Goal: Participate in discussion: Engage in conversation with other users on a specific topic

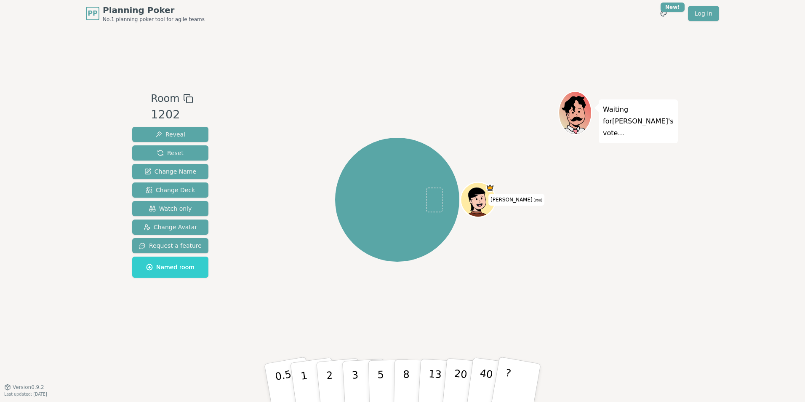
click at [186, 100] on rect at bounding box center [189, 100] width 6 height 6
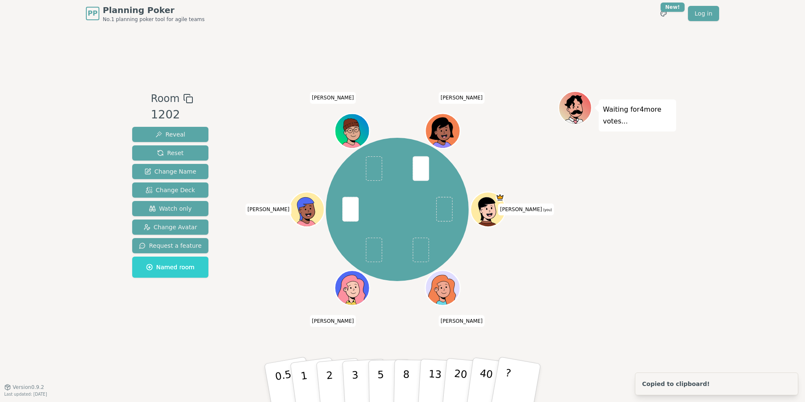
click at [573, 282] on div "Waiting for 4 more votes..." at bounding box center [617, 206] width 118 height 231
click at [508, 366] on p "?" at bounding box center [506, 381] width 13 height 46
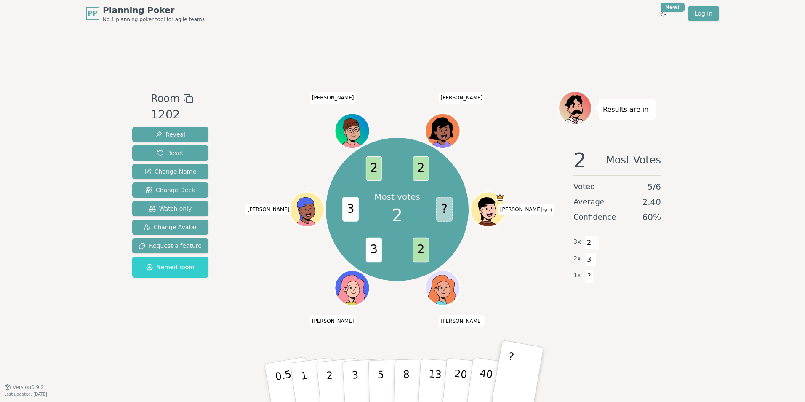
click at [228, 276] on div "Room 1202 Reveal Reset Change Name Change Deck Watch only Change Avatar Request…" at bounding box center [402, 206] width 547 height 231
click at [353, 74] on div "Room 1202 Reveal Reset Change Name Change Deck Watch only Change Avatar Request…" at bounding box center [402, 206] width 547 height 359
click at [314, 154] on div "Most votes 2 ? 2 3 3 2 2 [PERSON_NAME] (you) [PERSON_NAME] [PERSON_NAME]" at bounding box center [397, 209] width 322 height 206
click at [514, 261] on div "Most votes 2 ? 2 3 3 2 2 [PERSON_NAME] (you) [PERSON_NAME] [PERSON_NAME]" at bounding box center [397, 209] width 322 height 206
click at [291, 268] on div "Most votes 2 ? 2 3 3 2 2 [PERSON_NAME] (you) [PERSON_NAME] [PERSON_NAME]" at bounding box center [397, 209] width 322 height 206
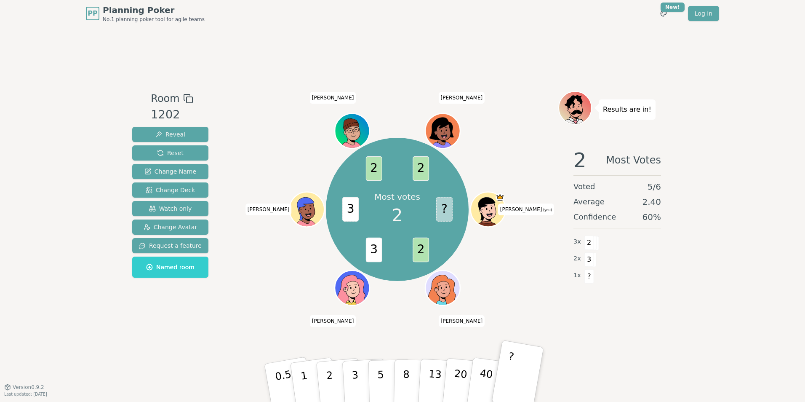
click at [515, 283] on div "Most votes 2 ? 2 3 3 2 2 [PERSON_NAME] (you) [PERSON_NAME] [PERSON_NAME]" at bounding box center [397, 209] width 322 height 206
click at [385, 89] on div "Room 1202 Reveal Reset Change Name Change Deck Watch only Change Avatar Request…" at bounding box center [402, 206] width 547 height 359
click at [588, 261] on span "3" at bounding box center [589, 259] width 10 height 14
click at [539, 257] on div "Most votes 2 ? 2 3 3 2 2 [PERSON_NAME] (you) [PERSON_NAME] [PERSON_NAME]" at bounding box center [397, 209] width 322 height 206
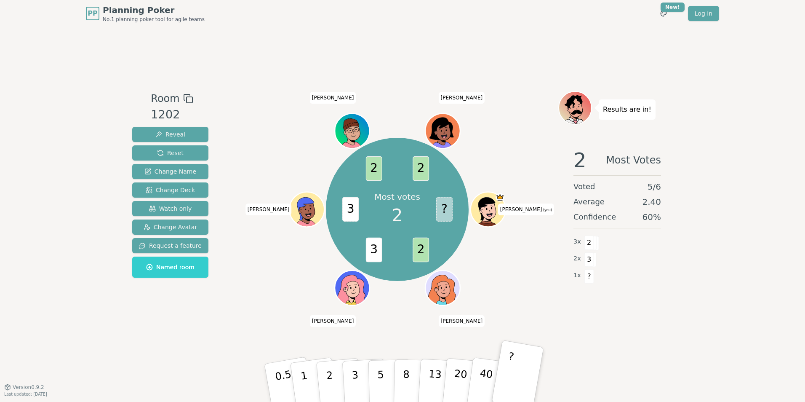
click at [511, 260] on div "Most votes 2 ? 2 3 3 2 2 [PERSON_NAME] (you) [PERSON_NAME] [PERSON_NAME]" at bounding box center [397, 209] width 322 height 206
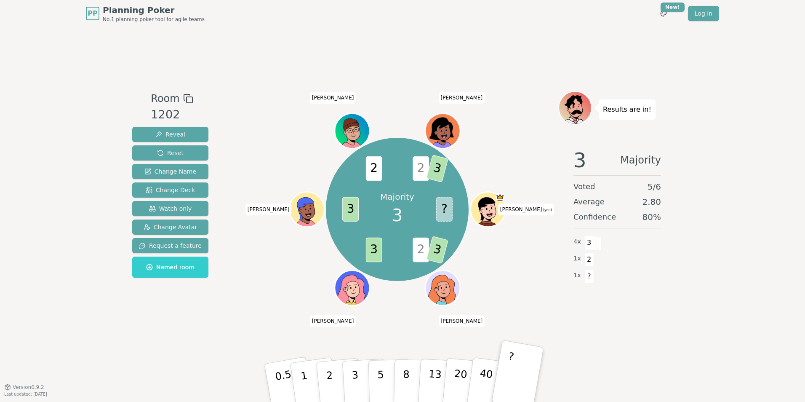
click at [436, 165] on span "3" at bounding box center [437, 168] width 22 height 28
drag, startPoint x: 436, startPoint y: 165, endPoint x: 514, endPoint y: 168, distance: 78.3
click at [514, 168] on div "Majority 3 ? 2 3 3 3 2 2 3 [PERSON_NAME] (you) [PERSON_NAME] [PERSON_NAME]" at bounding box center [397, 209] width 322 height 206
click at [524, 130] on div "Majority 3 ? 2 3 3 3 2 2 3 [PERSON_NAME] (you) [PERSON_NAME] [PERSON_NAME]" at bounding box center [397, 209] width 322 height 206
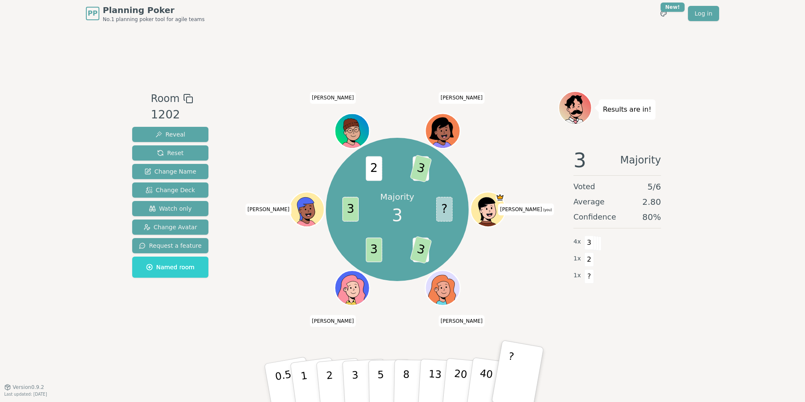
click at [516, 120] on div "Majority 3 ? 2 3 3 3 2 2 3 [PERSON_NAME] (you) [PERSON_NAME] [PERSON_NAME]" at bounding box center [397, 209] width 322 height 206
click at [259, 278] on div "Majority 3 ? 2 3 3 3 2 2 3 [PERSON_NAME] (you) [PERSON_NAME] [PERSON_NAME]" at bounding box center [397, 209] width 322 height 206
click at [167, 150] on span "Reset" at bounding box center [170, 153] width 27 height 8
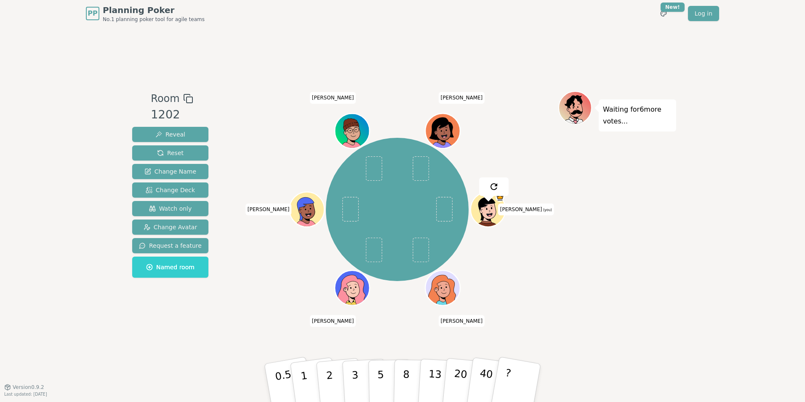
click at [380, 66] on div "Room 1202 Reveal Reset Change Name Change Deck Watch only Change Avatar Request…" at bounding box center [402, 206] width 547 height 359
click at [519, 367] on button "?" at bounding box center [516, 382] width 53 height 69
click at [642, 267] on div "Waiting for 3 more votes..." at bounding box center [617, 206] width 118 height 231
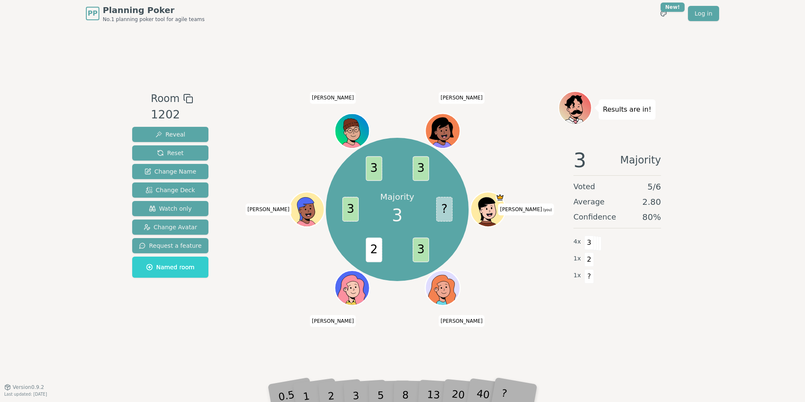
click at [548, 348] on div "Room 1202 Reveal Reset Change Name Change Deck Watch only Change Avatar Request…" at bounding box center [402, 206] width 547 height 359
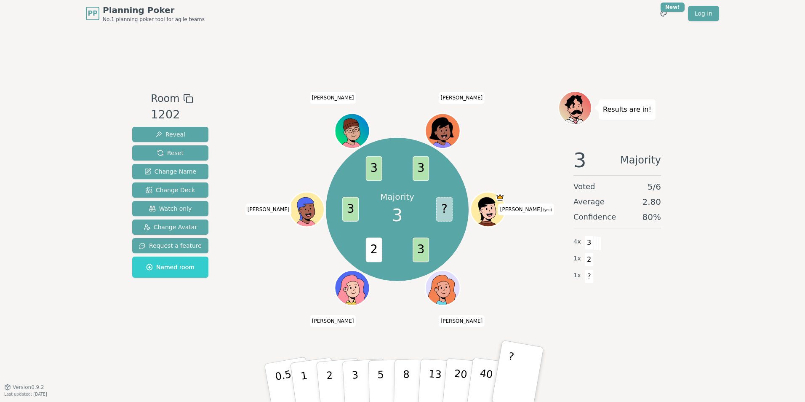
click at [521, 282] on div "Majority 3 ? 3 2 3 3 3 [PERSON_NAME] (you) [PERSON_NAME] [PERSON_NAME]" at bounding box center [397, 209] width 322 height 206
click at [457, 104] on div at bounding box center [397, 98] width 322 height 15
click at [152, 152] on button "Reset" at bounding box center [170, 152] width 76 height 15
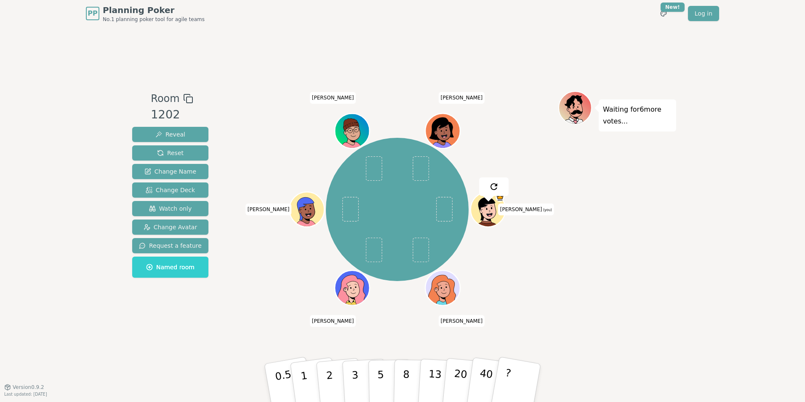
click at [400, 63] on div "Room 1202 Reveal Reset Change Name Change Deck Watch only Change Avatar Request…" at bounding box center [402, 206] width 547 height 359
click at [523, 385] on button "?" at bounding box center [516, 382] width 53 height 69
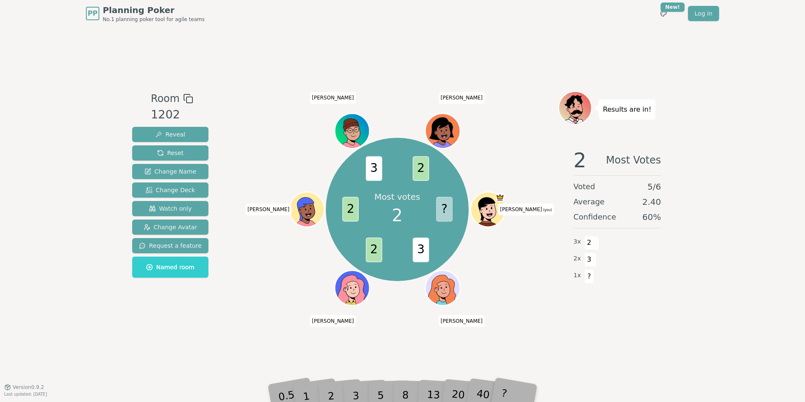
click at [393, 74] on div "Room 1202 Reveal Reset Change Name Change Deck Watch only Change Avatar Request…" at bounding box center [402, 206] width 547 height 359
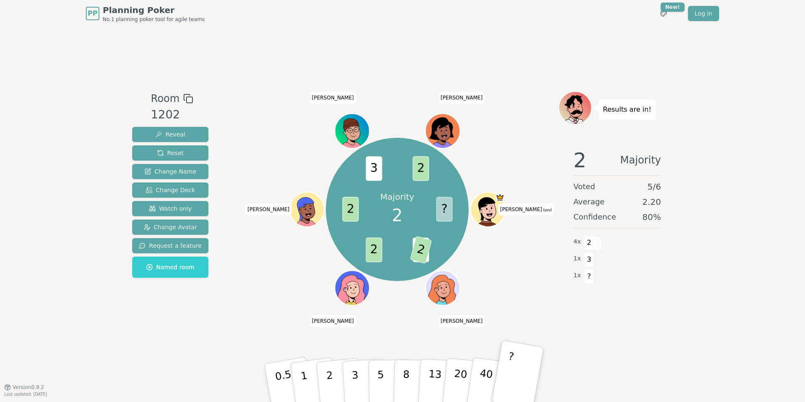
click at [367, 85] on div "Room 1202 Reveal Reset Change Name Change Deck Watch only Change Avatar Request…" at bounding box center [402, 206] width 547 height 359
click at [527, 318] on div "Majority 2 ? 3 2 2 2 3 2 [PERSON_NAME] (you) [PERSON_NAME] [PERSON_NAME]" at bounding box center [397, 206] width 322 height 231
click at [564, 298] on div "2 Majority Voted 5 / 6 Average 2.20 Confidence 80 % 4 x 2 1 x 3 1 x ?" at bounding box center [617, 225] width 118 height 168
click at [612, 311] on div "Results are in! 2 Majority Voted 5 / 6 Average 2.20 Confidence 80 % 4 x 2 1 x 3…" at bounding box center [617, 206] width 118 height 231
click at [600, 318] on div "Results are in! 2 Majority Voted 5 / 6 Average 2.20 Confidence 80 % 4 x 2 1 x 3…" at bounding box center [617, 206] width 118 height 231
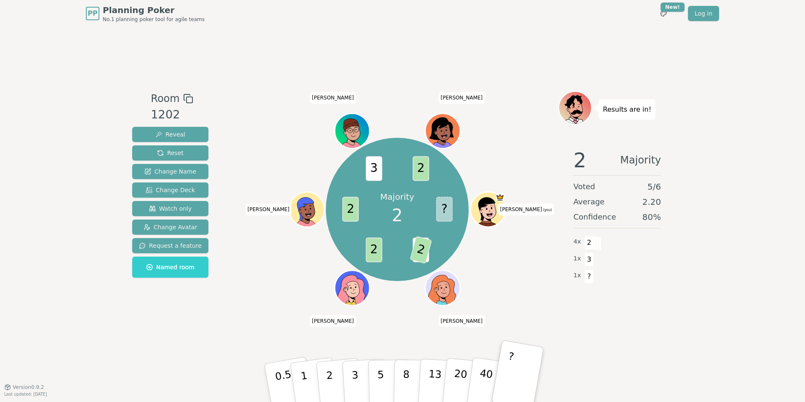
click at [530, 283] on div "Majority 2 ? 3 2 2 2 3 2 [PERSON_NAME] (you) [PERSON_NAME] [PERSON_NAME]" at bounding box center [397, 209] width 322 height 206
click at [566, 297] on div "2 Majority Voted 5 / 6 Average 2.20 Confidence 80 % 4 x 2 1 x 3 1 x ?" at bounding box center [617, 225] width 118 height 168
click at [320, 47] on div "Room 1202 Reveal Reset Change Name Change Deck Watch only Change Avatar Request…" at bounding box center [402, 206] width 547 height 359
click at [518, 32] on div "Room 1202 Reveal Reset Change Name Change Deck Watch only Change Avatar Request…" at bounding box center [402, 206] width 547 height 359
click at [173, 152] on span "Reset" at bounding box center [170, 153] width 27 height 8
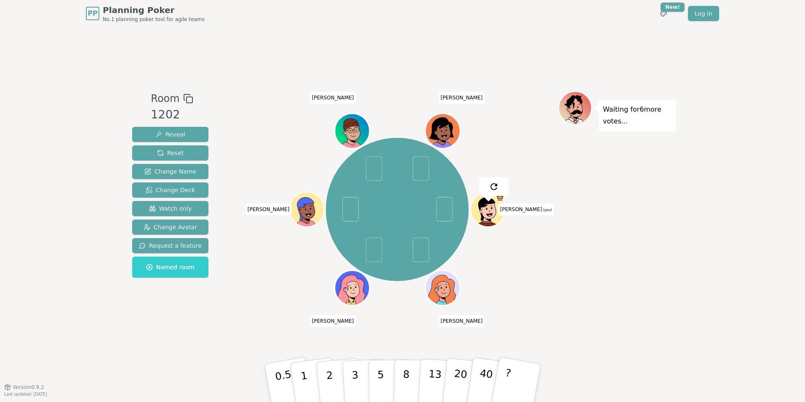
click at [322, 0] on div "PP Planning Poker No.1 planning poker tool for agile teams Toggle theme New! Lo…" at bounding box center [402, 13] width 633 height 27
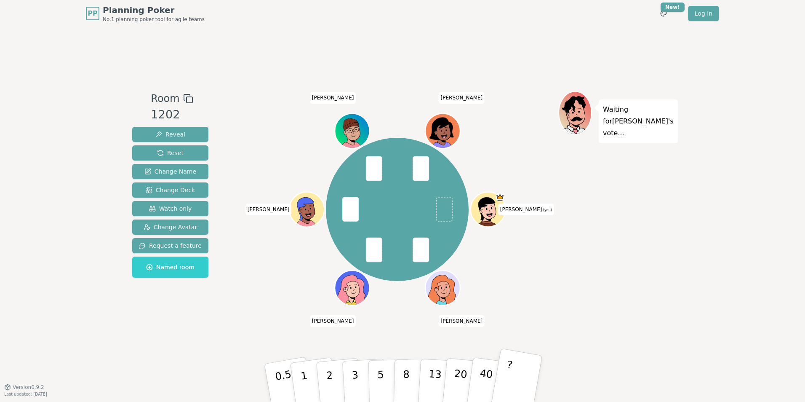
click at [519, 377] on button "?" at bounding box center [516, 382] width 53 height 69
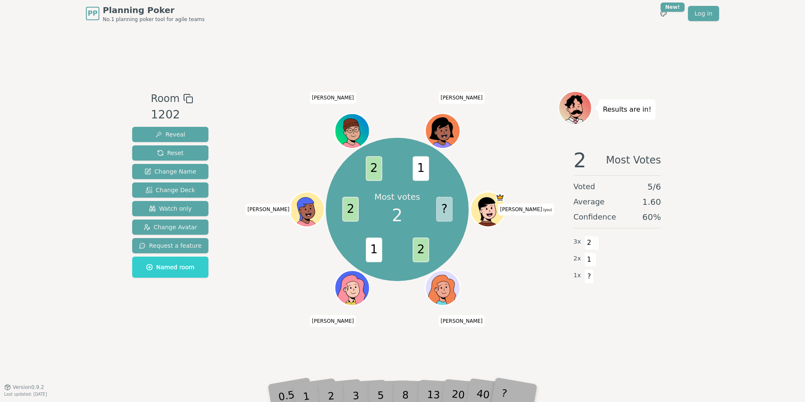
click at [416, 70] on div "Room 1202 Reveal Reset Change Name Change Deck Watch only Change Avatar Request…" at bounding box center [402, 206] width 547 height 359
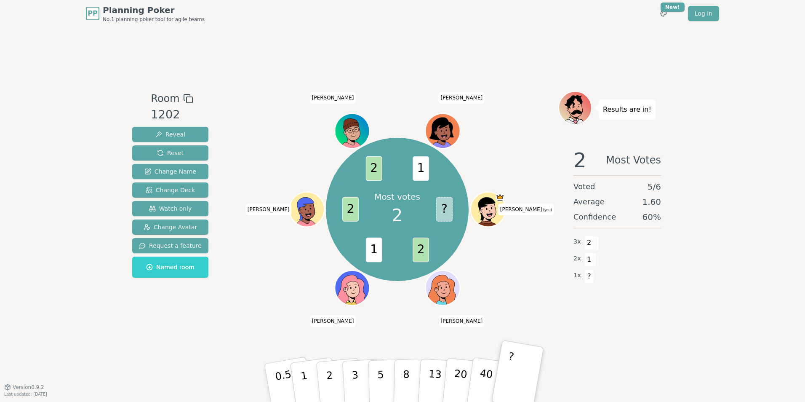
click at [473, 88] on div "Room 1202 Reveal Reset Change Name Change Deck Watch only Change Avatar Request…" at bounding box center [402, 206] width 547 height 359
click at [440, 56] on div "Room 1202 Reveal Reset Change Name Change Deck Watch only Change Avatar Request…" at bounding box center [402, 206] width 547 height 359
click at [469, 56] on div "Room 1202 Reveal Reset Change Name Change Deck Watch only Change Avatar Request…" at bounding box center [402, 206] width 547 height 359
click at [459, 43] on div "Room 1202 Reveal Reset Change Name Change Deck Watch only Change Avatar Request…" at bounding box center [402, 206] width 547 height 359
click at [395, 47] on div "Room 1202 Reveal Reset Change Name Change Deck Watch only Change Avatar Request…" at bounding box center [402, 206] width 547 height 359
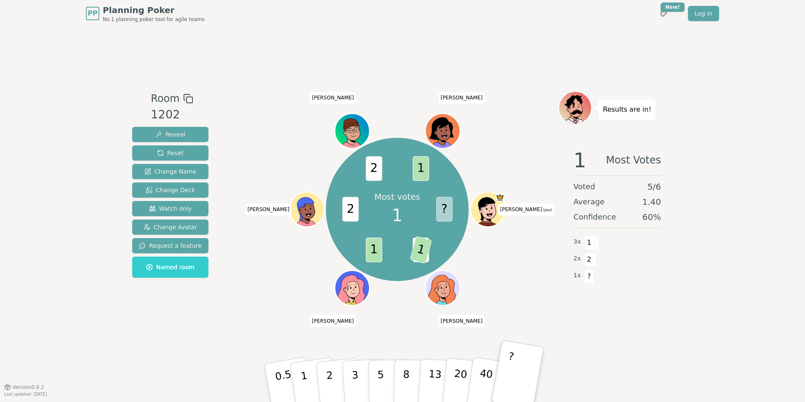
click at [351, 61] on div "Room 1202 Reveal Reset Change Name Change Deck Watch only Change Avatar Request…" at bounding box center [402, 206] width 547 height 359
click at [320, 56] on div "Room 1202 Reveal Reset Change Name Change Deck Watch only Change Avatar Request…" at bounding box center [402, 206] width 547 height 359
click at [362, 48] on div "Room 1202 Reveal Reset Change Name Change Deck Watch only Change Avatar Request…" at bounding box center [402, 206] width 547 height 359
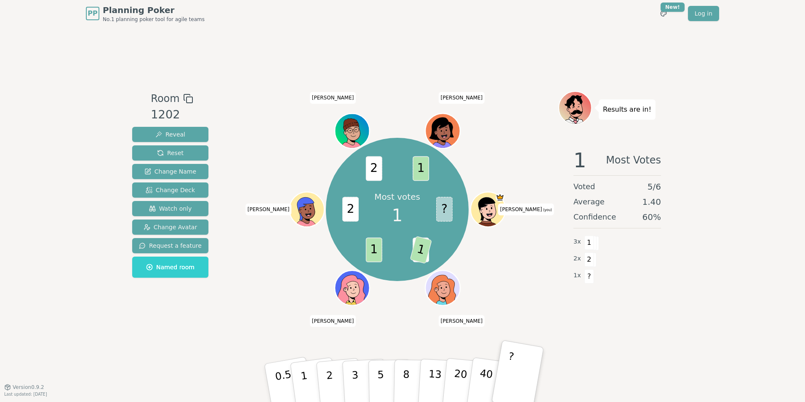
click at [362, 48] on div "Room 1202 Reveal Reset Change Name Change Deck Watch only Change Avatar Request…" at bounding box center [402, 206] width 547 height 359
click at [387, 51] on div "Room 1202 Reveal Reset Change Name Change Deck Watch only Change Avatar Request…" at bounding box center [402, 206] width 547 height 359
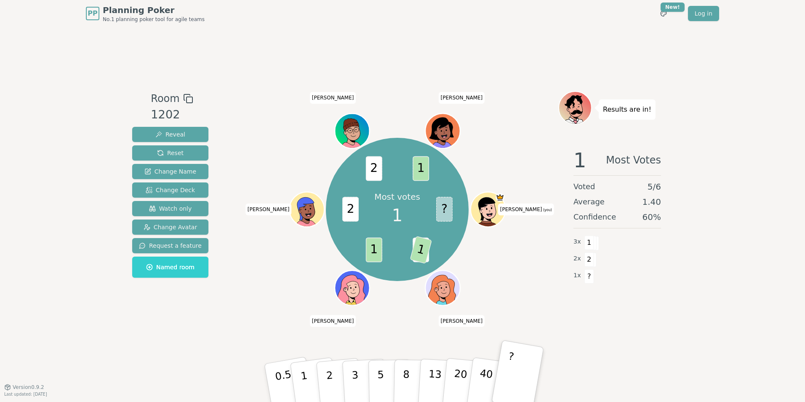
click at [404, 59] on div "Room 1202 Reveal Reset Change Name Change Deck Watch only Change Avatar Request…" at bounding box center [402, 206] width 547 height 359
click at [426, 50] on div "Room 1202 Reveal Reset Change Name Change Deck Watch only Change Avatar Request…" at bounding box center [402, 206] width 547 height 359
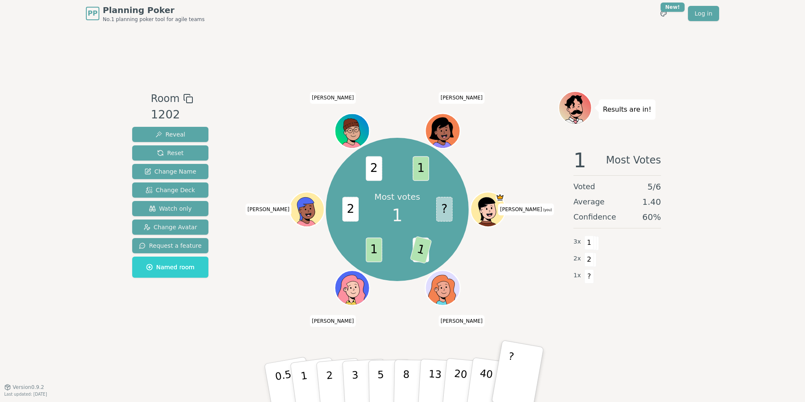
click at [426, 50] on div "Room 1202 Reveal Reset Change Name Change Deck Watch only Change Avatar Request…" at bounding box center [402, 206] width 547 height 359
click at [442, 50] on div "Room 1202 Reveal Reset Change Name Change Deck Watch only Change Avatar Request…" at bounding box center [402, 206] width 547 height 359
click at [458, 52] on div "Room 1202 Reveal Reset Change Name Change Deck Watch only Change Avatar Request…" at bounding box center [402, 206] width 547 height 359
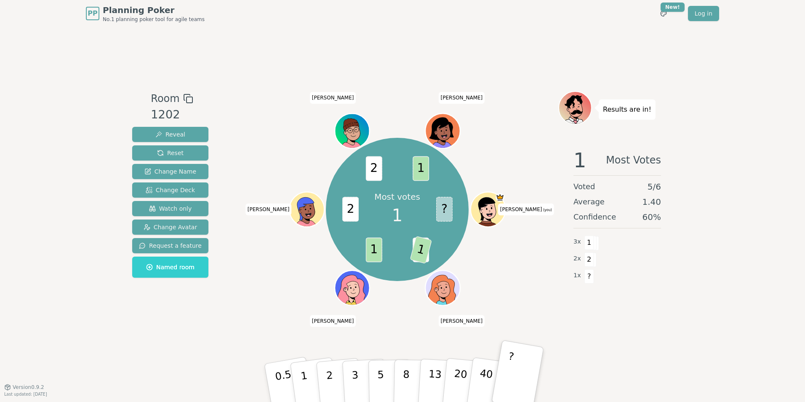
click at [458, 52] on div "Room 1202 Reveal Reset Change Name Change Deck Watch only Change Avatar Request…" at bounding box center [402, 206] width 547 height 359
click at [485, 56] on div "Room 1202 Reveal Reset Change Name Change Deck Watch only Change Avatar Request…" at bounding box center [402, 206] width 547 height 359
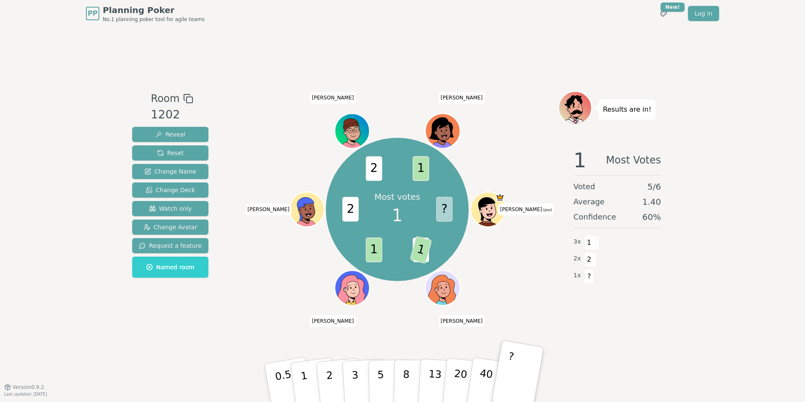
click at [433, 42] on div "Room 1202 Reveal Reset Change Name Change Deck Watch only Change Avatar Request…" at bounding box center [402, 206] width 547 height 359
click at [475, 59] on div "Room 1202 Reveal Reset Change Name Change Deck Watch only Change Avatar Request…" at bounding box center [402, 206] width 547 height 359
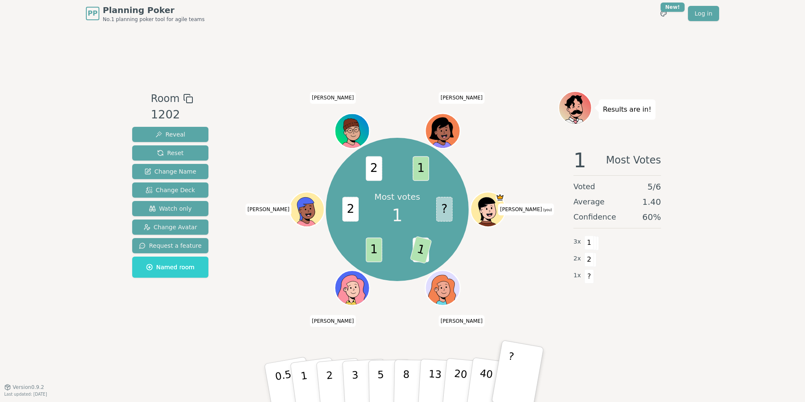
click at [475, 59] on div "Room 1202 Reveal Reset Change Name Change Deck Watch only Change Avatar Request…" at bounding box center [402, 206] width 547 height 359
click at [438, 59] on div "Room 1202 Reveal Reset Change Name Change Deck Watch only Change Avatar Request…" at bounding box center [402, 206] width 547 height 359
click at [512, 72] on div "Room 1202 Reveal Reset Change Name Change Deck Watch only Change Avatar Request…" at bounding box center [402, 206] width 547 height 359
